Goal: Check status: Check status

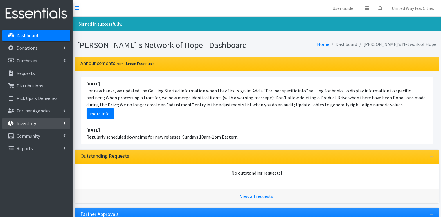
click at [64, 124] on icon at bounding box center [64, 123] width 2 height 5
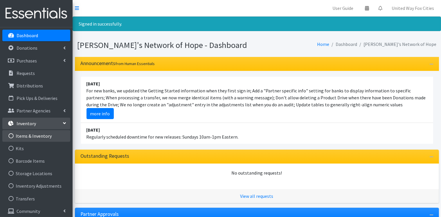
click at [38, 138] on link "Items & Inventory" at bounding box center [36, 136] width 68 height 12
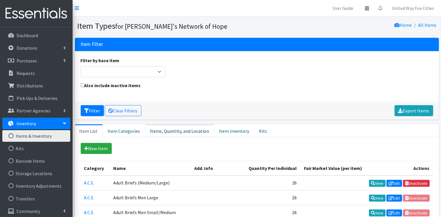
click at [179, 132] on link "Items, Quantity, and Location" at bounding box center [179, 130] width 69 height 13
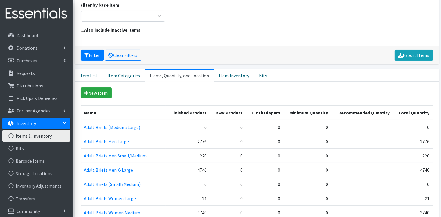
scroll to position [58, 0]
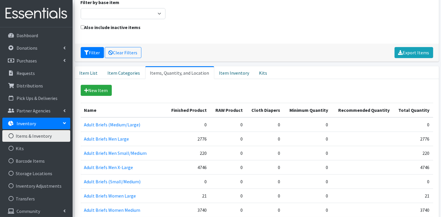
click at [305, 18] on div "Filter by base item Adult Briefs (Large/X-Large) Adult Briefs (Medium/Large) Ad…" at bounding box center [256, 11] width 357 height 25
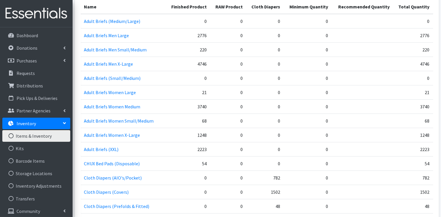
scroll to position [174, 0]
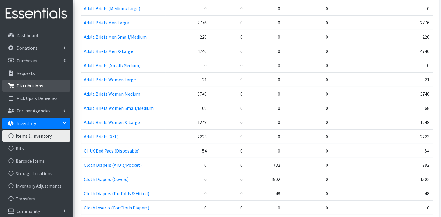
click at [35, 87] on p "Distributions" at bounding box center [30, 86] width 26 height 6
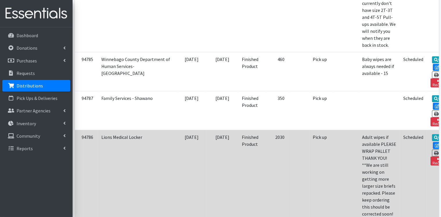
scroll to position [348, 0]
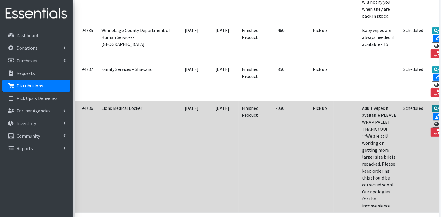
click at [432, 105] on link "View" at bounding box center [440, 108] width 17 height 7
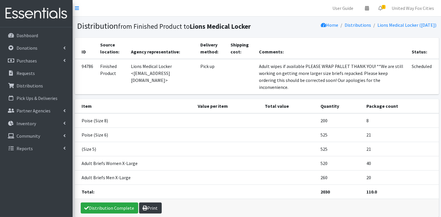
click at [152, 203] on link "Print" at bounding box center [150, 207] width 23 height 11
click at [61, 109] on link "Partner Agencies" at bounding box center [36, 111] width 68 height 12
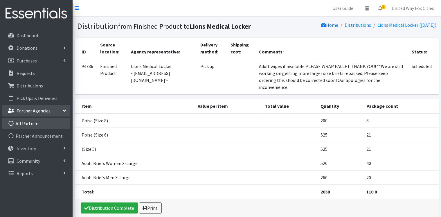
click at [23, 123] on link "All Partners" at bounding box center [36, 124] width 68 height 12
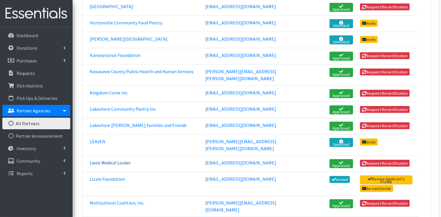
scroll to position [522, 0]
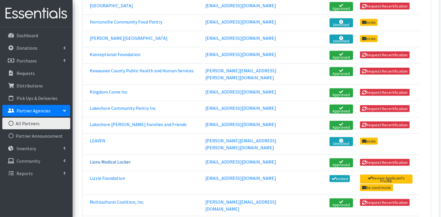
click at [121, 159] on link "Lions Medical Locker" at bounding box center [110, 162] width 41 height 6
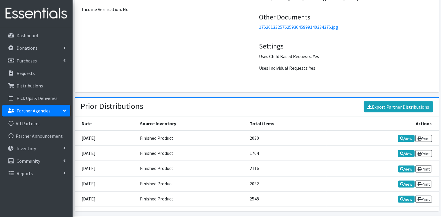
scroll to position [807, 0]
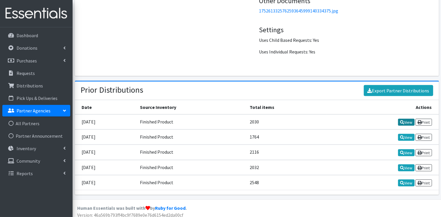
click at [409, 120] on link "View" at bounding box center [406, 122] width 17 height 7
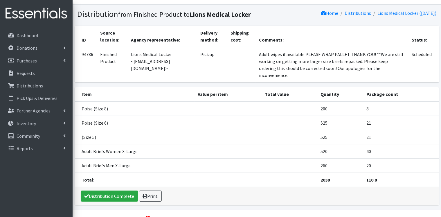
scroll to position [19, 0]
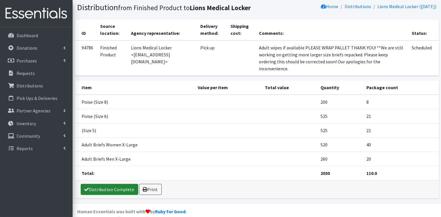
click at [109, 184] on link "Distribution Complete" at bounding box center [109, 189] width 57 height 11
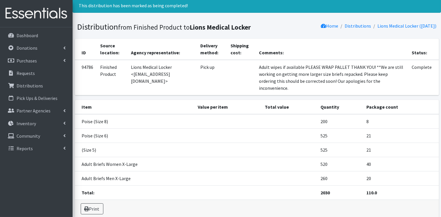
scroll to position [37, 0]
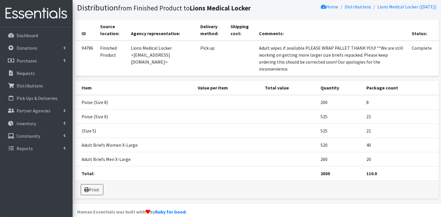
click at [371, 153] on td "20" at bounding box center [401, 159] width 76 height 14
click at [388, 7] on link "Lions Medical Locker (08/11/2025)" at bounding box center [406, 7] width 59 height 6
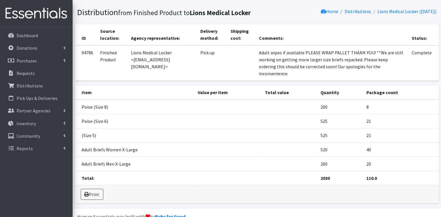
scroll to position [37, 0]
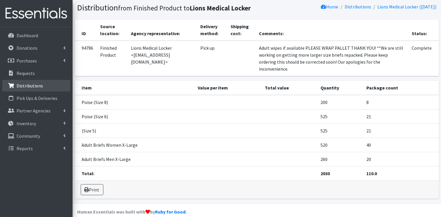
click at [37, 86] on p "Distributions" at bounding box center [30, 86] width 26 height 6
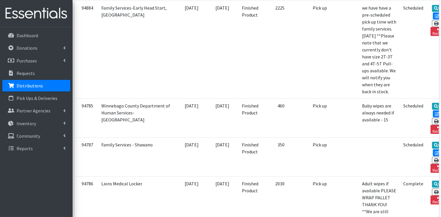
scroll to position [116, 0]
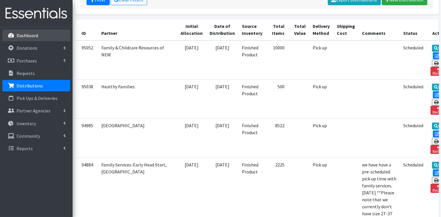
click at [35, 37] on p "Dashboard" at bounding box center [27, 35] width 21 height 6
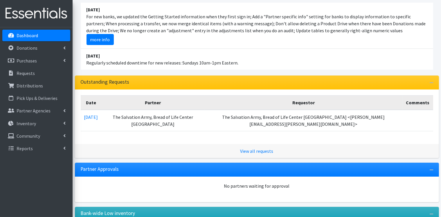
scroll to position [58, 0]
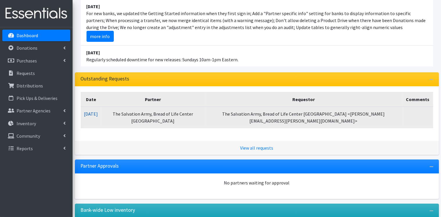
click at [97, 113] on link "08/18/2025" at bounding box center [91, 114] width 14 height 6
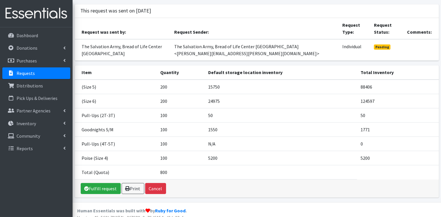
scroll to position [49, 0]
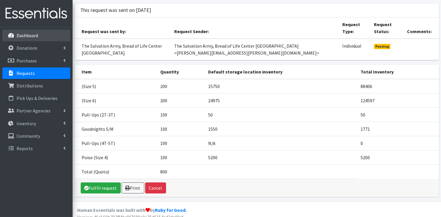
click at [26, 35] on p "Dashboard" at bounding box center [27, 35] width 21 height 6
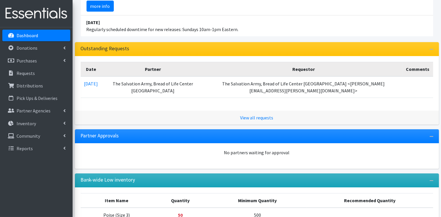
scroll to position [74, 0]
